Goal: Task Accomplishment & Management: Manage account settings

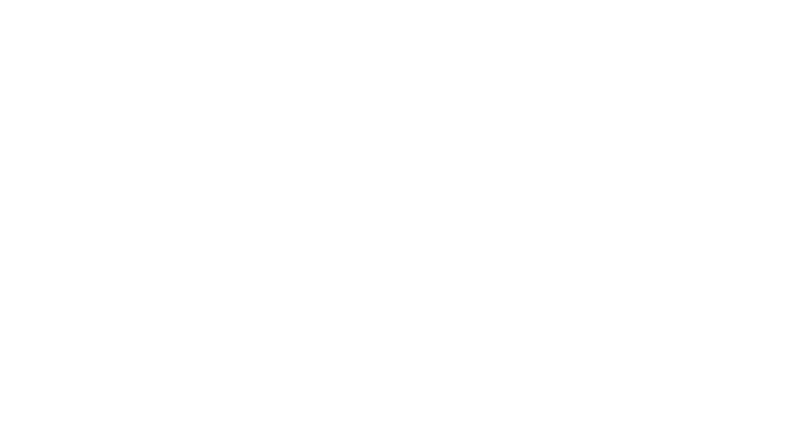
click at [244, 182] on body at bounding box center [394, 212] width 789 height 424
drag, startPoint x: 201, startPoint y: 49, endPoint x: 168, endPoint y: 45, distance: 33.6
click at [201, 49] on body at bounding box center [394, 212] width 789 height 424
